Goal: Information Seeking & Learning: Learn about a topic

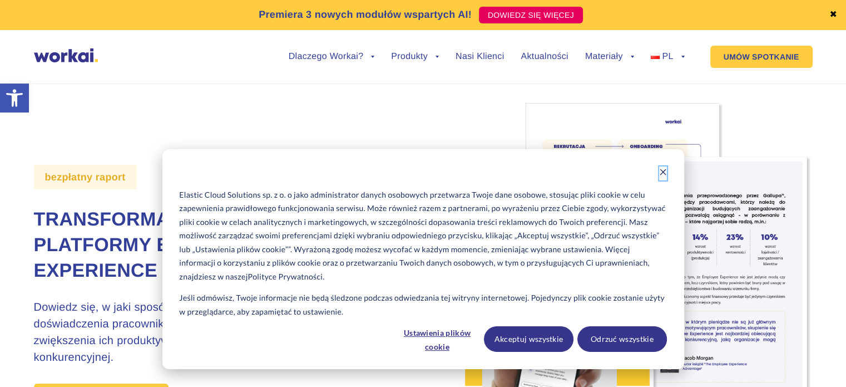
click at [663, 173] on icon "Dismiss cookie banner" at bounding box center [663, 172] width 8 height 8
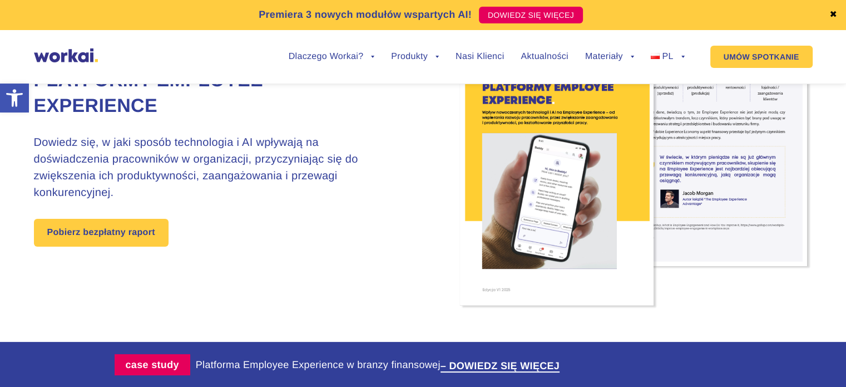
scroll to position [166, 0]
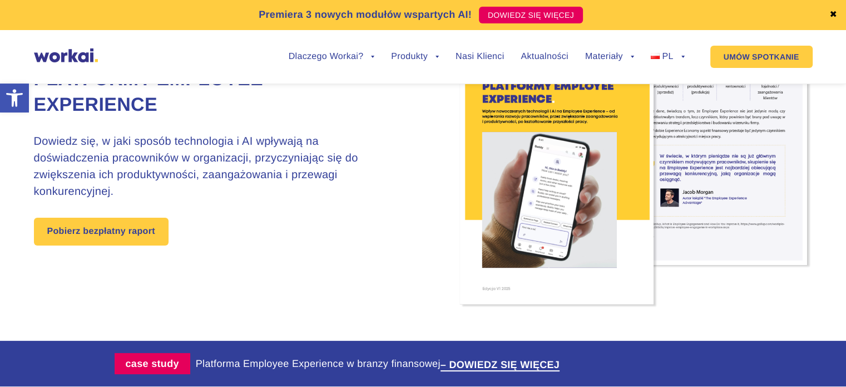
click at [62, 54] on img at bounding box center [66, 55] width 64 height 14
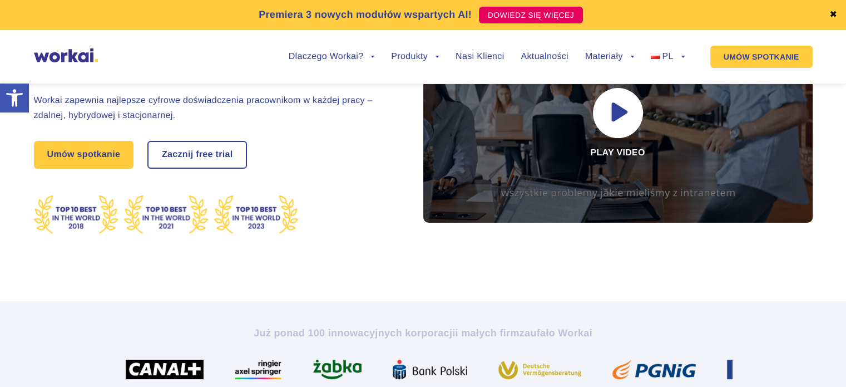
scroll to position [137, 0]
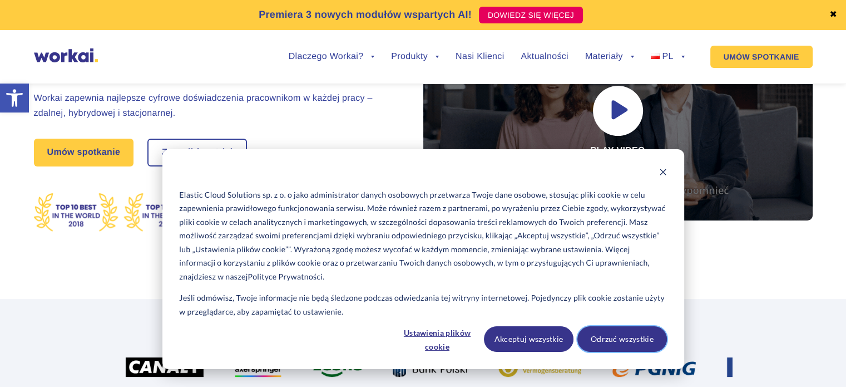
click at [610, 335] on button "Odrzuć wszystkie" at bounding box center [622, 339] width 90 height 26
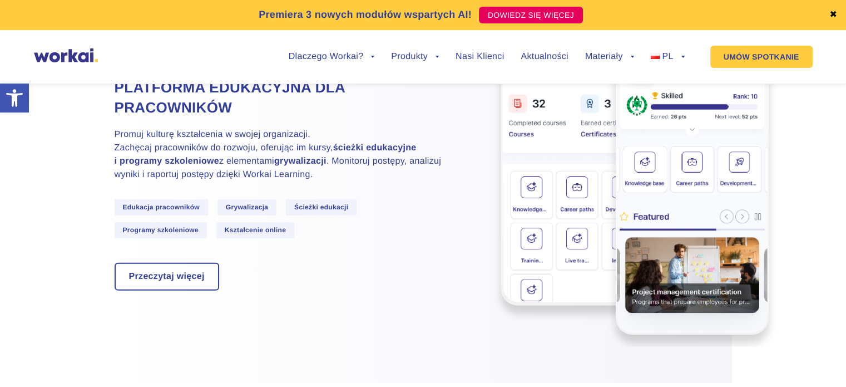
scroll to position [3261, 0]
click at [321, 215] on span "Ścieżki edukacji" at bounding box center [321, 207] width 71 height 16
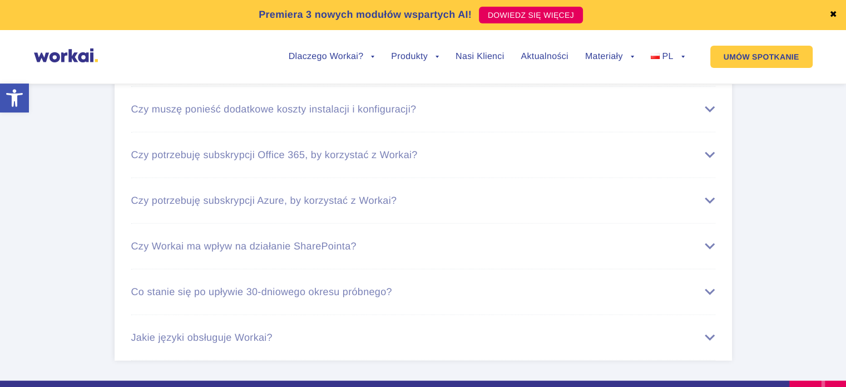
scroll to position [6659, 0]
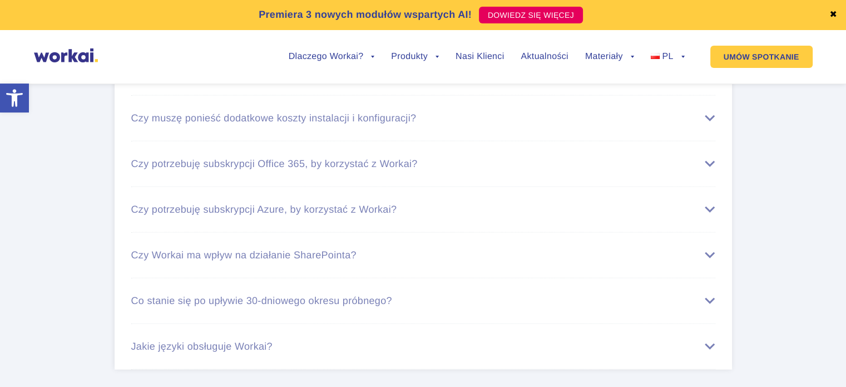
click at [339, 78] on div "Czy potrzebuję licencji Workai dla wszystkich pracowników?" at bounding box center [423, 73] width 584 height 12
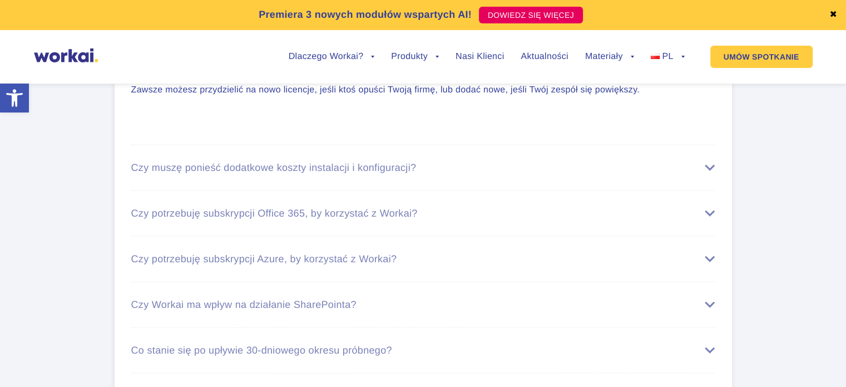
scroll to position [6704, 0]
click at [272, 172] on div "Czy muszę ponieść dodatkowe koszty instalacji i konfiguracji?" at bounding box center [423, 167] width 584 height 12
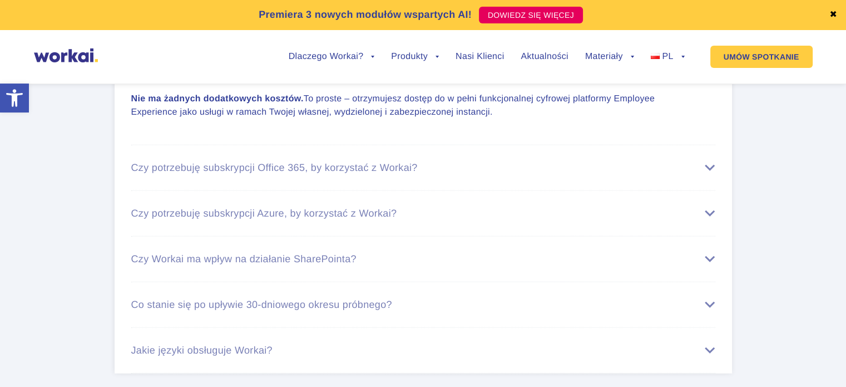
click at [272, 174] on div "Czy potrzebuję subskrypcji Office 365, by korzystać z Workai?" at bounding box center [423, 168] width 584 height 12
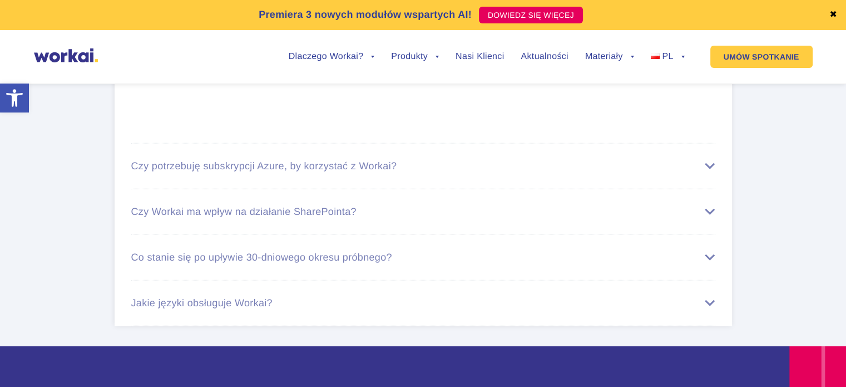
scroll to position [6954, 0]
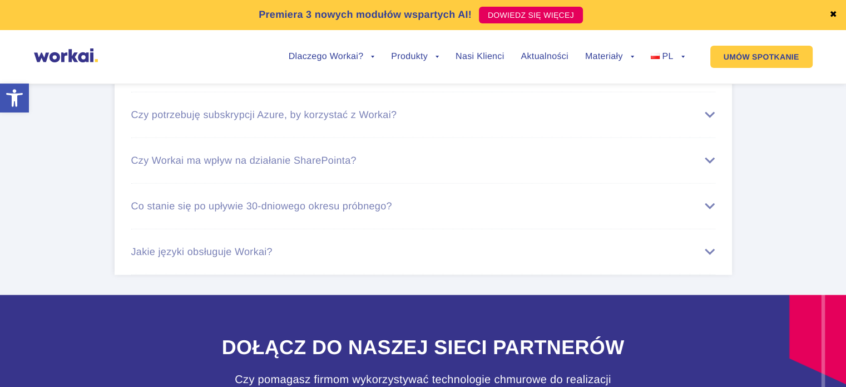
click at [300, 121] on div "Czy potrzebuję subskrypcji Azure, by korzystać z Workai?" at bounding box center [423, 115] width 584 height 12
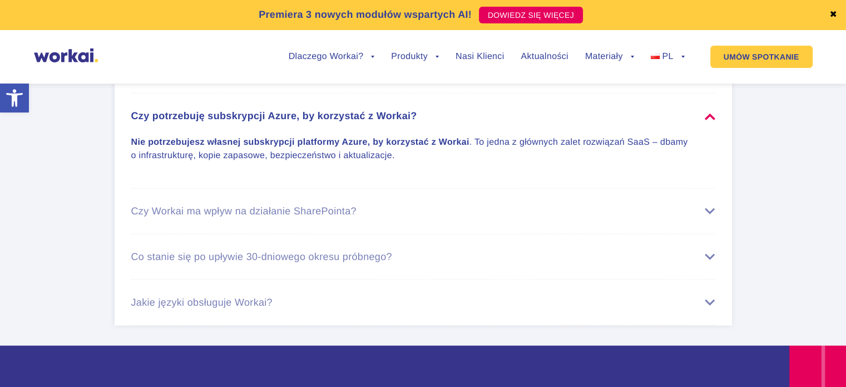
scroll to position [6753, 0]
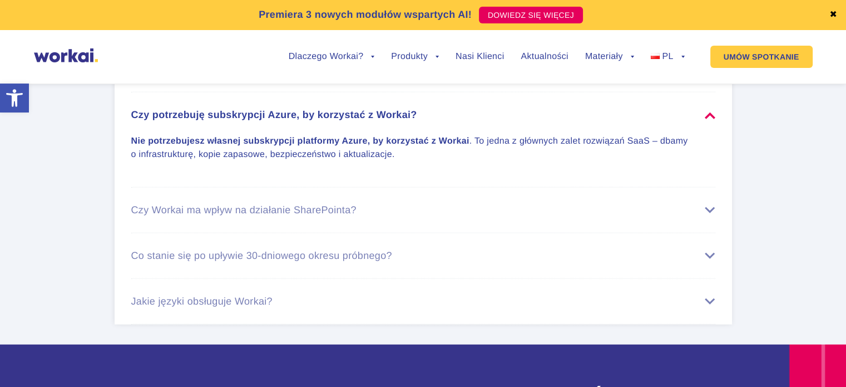
click at [309, 216] on div "Czy Workai ma wpływ na działanie SharePointa?" at bounding box center [423, 210] width 584 height 12
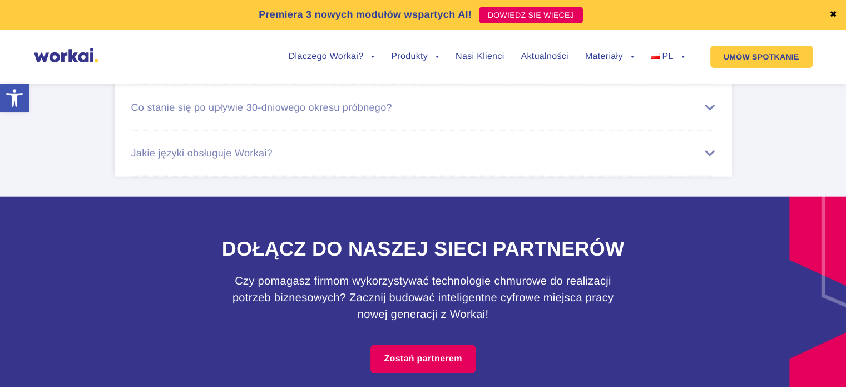
scroll to position [6972, 0]
click at [275, 176] on li "Jakie języki obsługuje Workai? Obecnie możesz korzystać z Workai w wersjach: po…" at bounding box center [423, 154] width 584 height 46
click at [245, 159] on div "Jakie języki obsługuje Workai?" at bounding box center [423, 153] width 584 height 12
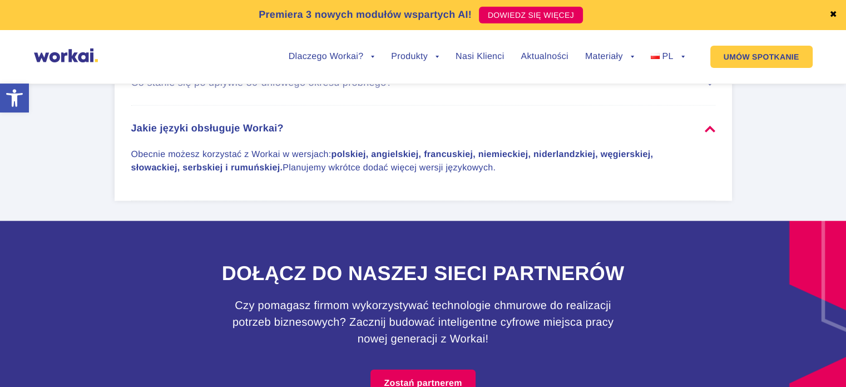
scroll to position [6878, 0]
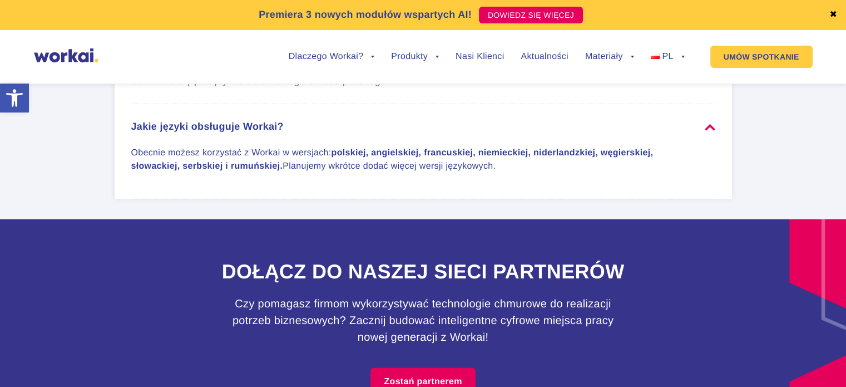
click at [279, 87] on div "Co stanie się po upływie 30-dniowego okresu próbnego?" at bounding box center [423, 81] width 584 height 12
